Goal: Check status: Check status

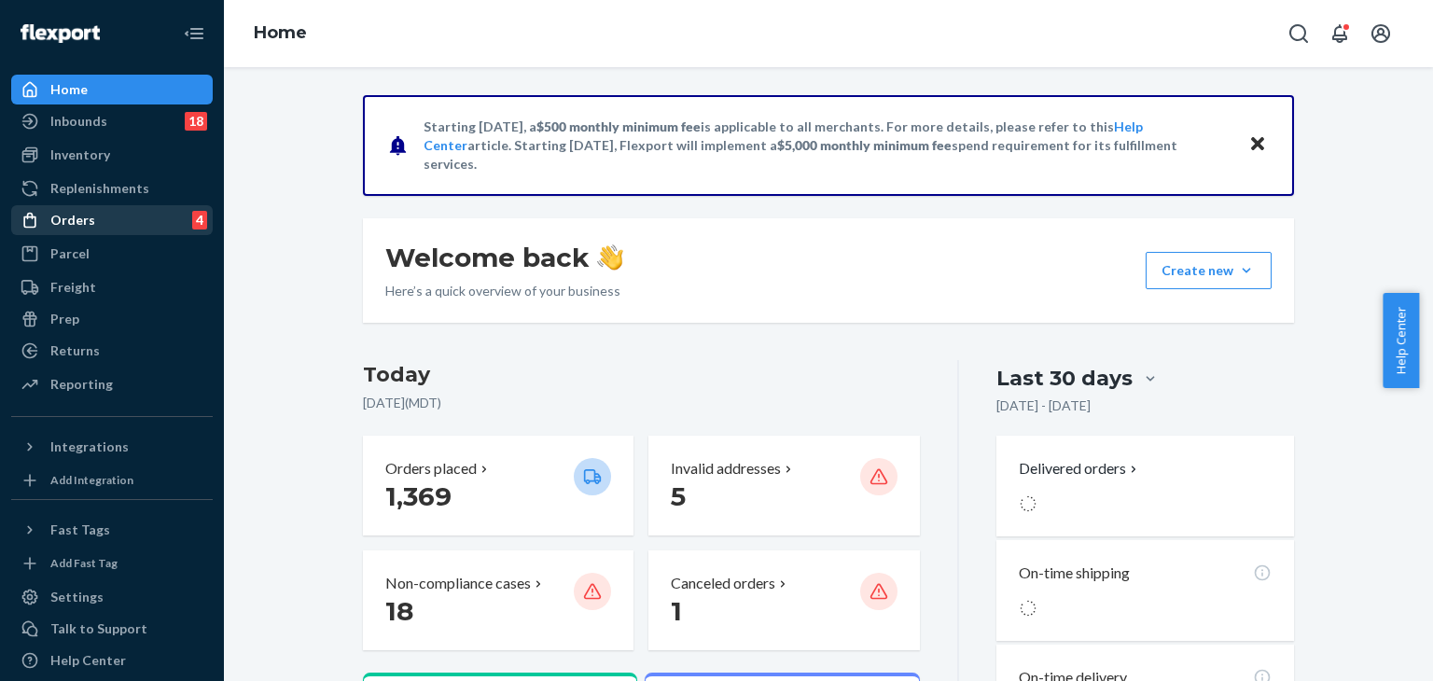
click at [62, 214] on div "Orders" at bounding box center [72, 220] width 45 height 19
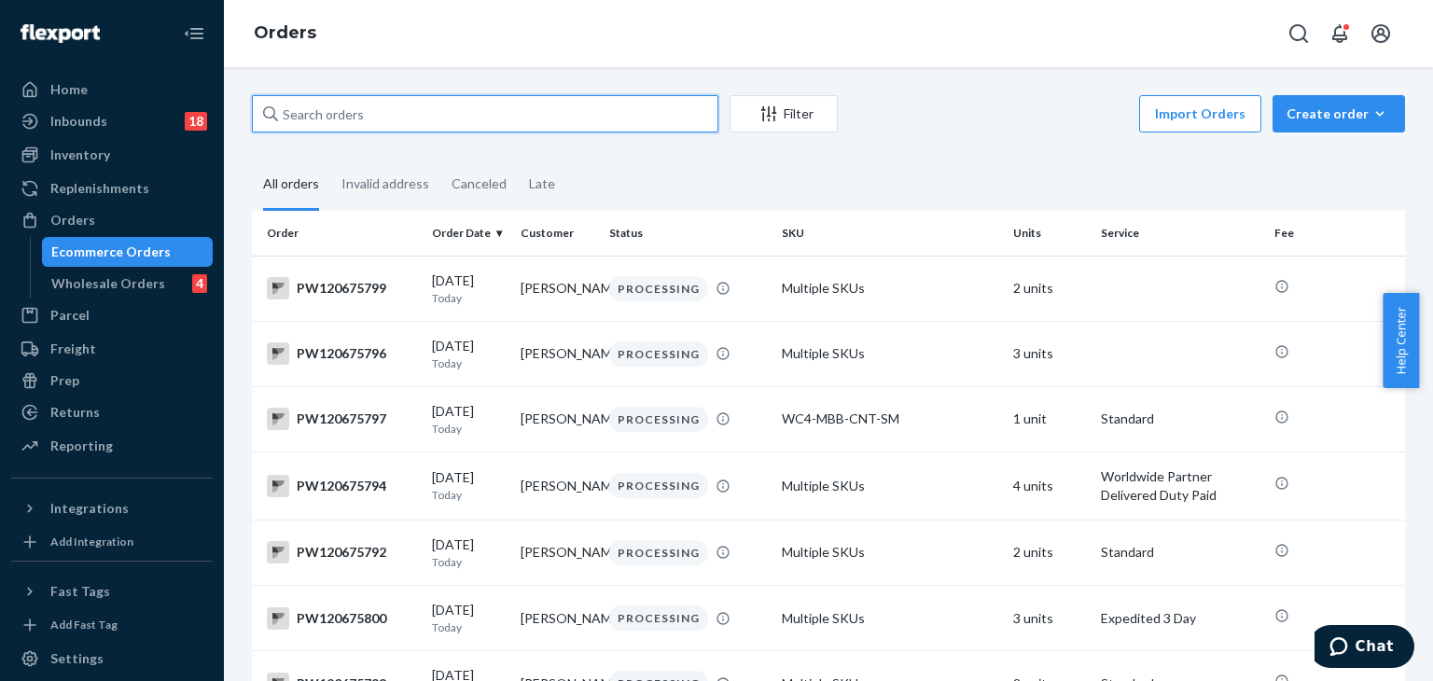
paste input "pw120643879"
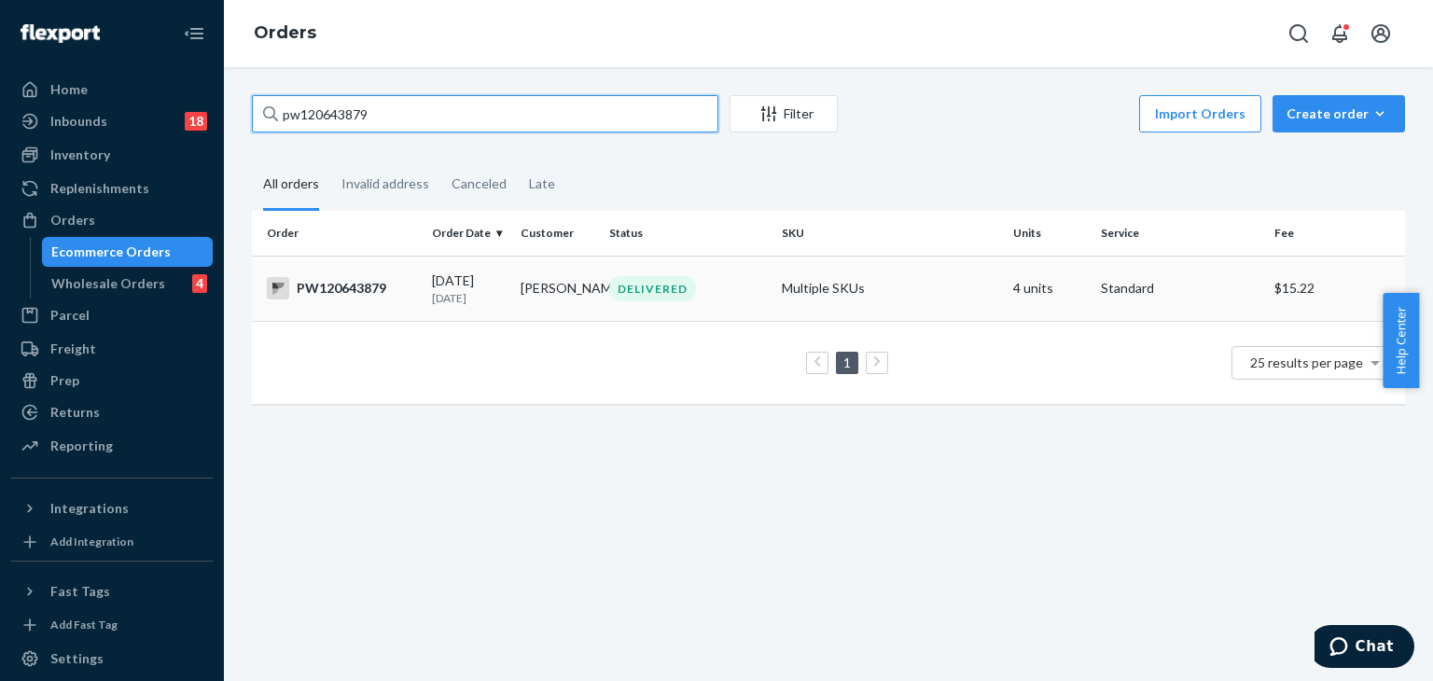
type input "pw120643879"
click at [911, 286] on td "Multiple SKUs" at bounding box center [890, 288] width 230 height 65
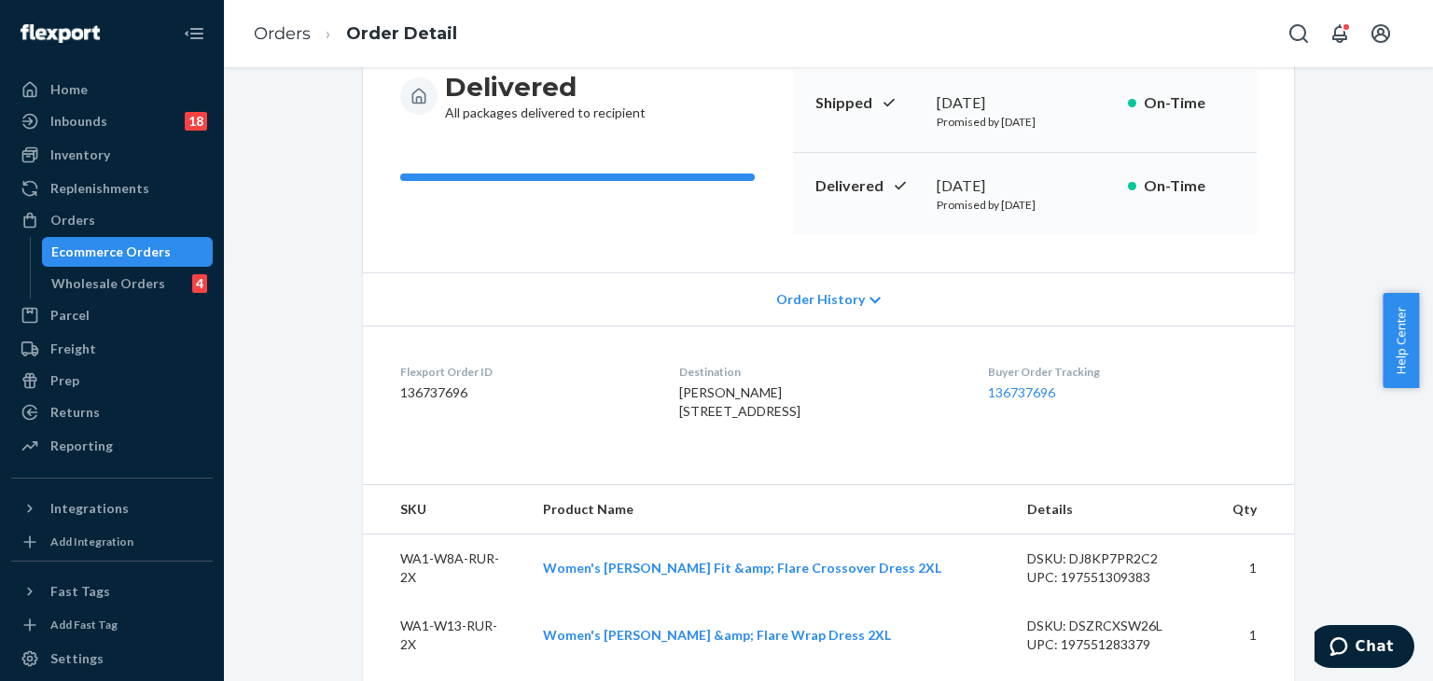
scroll to position [187, 0]
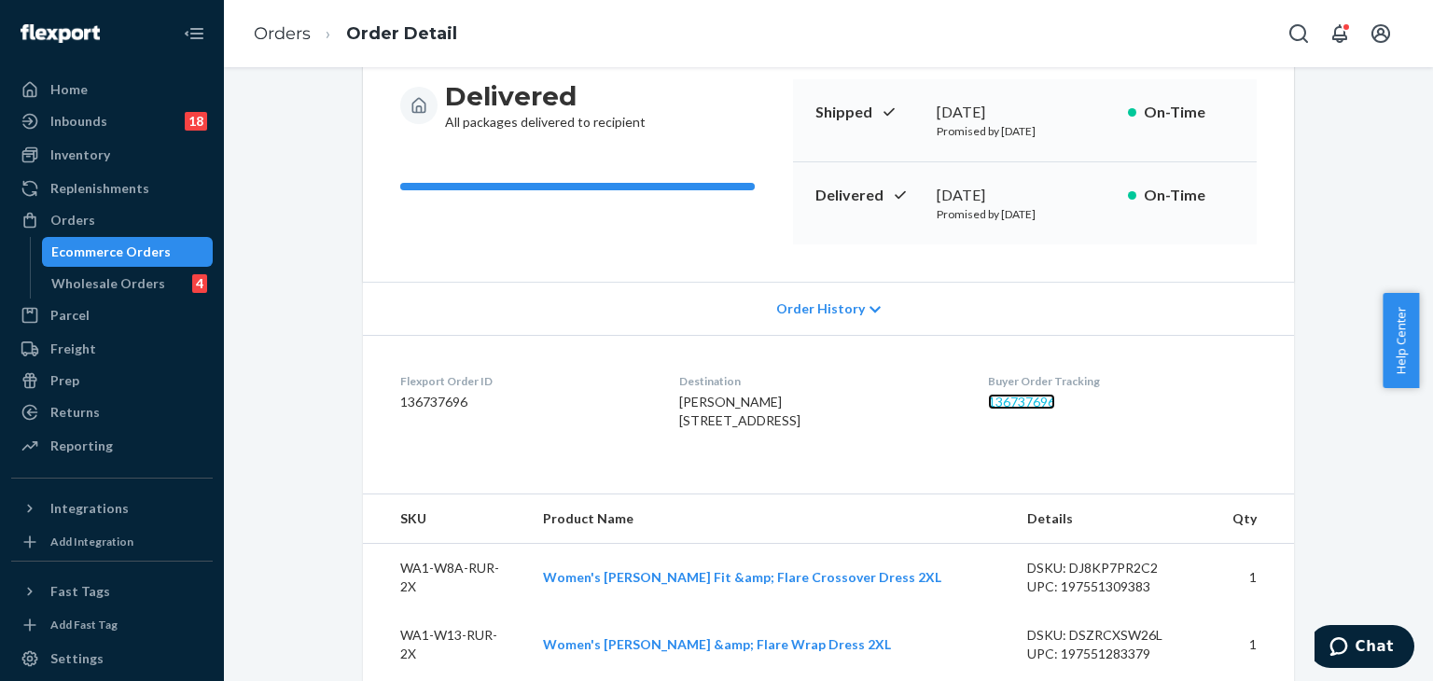
click at [1019, 403] on link "136737696" at bounding box center [1021, 402] width 67 height 16
